Goal: Find specific page/section: Find specific page/section

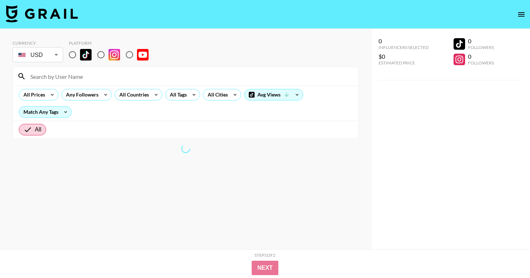
click at [143, 71] on input at bounding box center [190, 77] width 328 height 12
click at [78, 57] on input "radio" at bounding box center [72, 54] width 15 height 15
radio input "true"
click at [91, 71] on input at bounding box center [190, 77] width 328 height 12
type input "f"
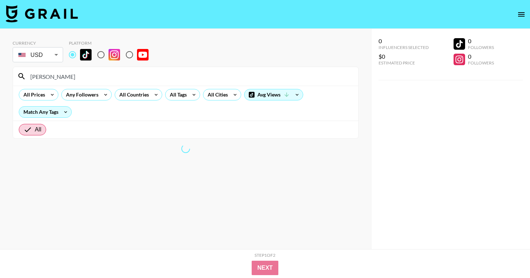
click at [51, 77] on input "[PERSON_NAME]" at bounding box center [190, 77] width 328 height 12
click at [48, 75] on input "[PERSON_NAME]" at bounding box center [190, 77] width 328 height 12
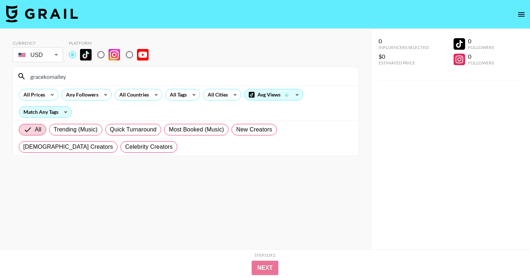
click at [73, 82] on div "gracekomalley" at bounding box center [186, 76] width 346 height 19
click at [73, 77] on input "gracekomalley" at bounding box center [190, 77] width 328 height 12
click at [31, 75] on input "gracekomalley" at bounding box center [190, 77] width 328 height 12
click at [78, 76] on input "@gracekomalley" at bounding box center [190, 77] width 328 height 12
type input "@gracekomalley"
